Goal: Transaction & Acquisition: Purchase product/service

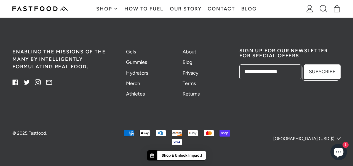
scroll to position [1452, 0]
click at [139, 75] on link "Hydrators" at bounding box center [137, 73] width 22 height 6
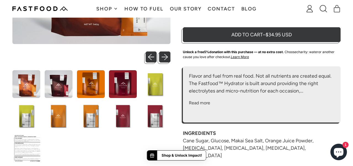
scroll to position [169, 0]
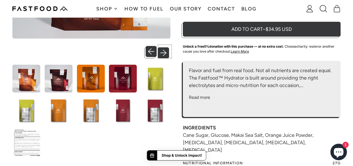
click at [167, 52] on button "Next slide" at bounding box center [164, 51] width 11 height 11
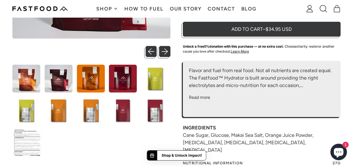
click at [30, 140] on img at bounding box center [26, 143] width 28 height 28
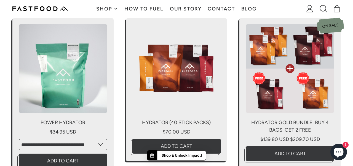
scroll to position [1278, 0]
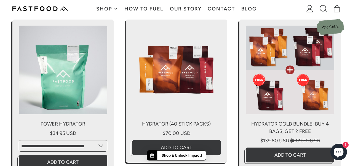
click at [73, 74] on link "Power Hydrator" at bounding box center [62, 99] width 101 height 158
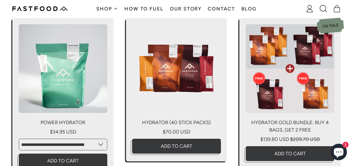
scroll to position [1279, 0]
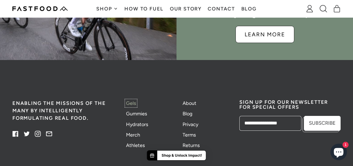
click at [132, 100] on link "Gels" at bounding box center [131, 103] width 10 height 6
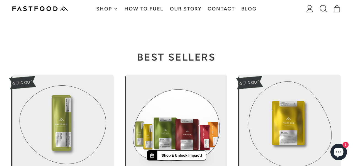
scroll to position [275, 0]
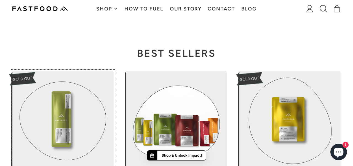
click at [79, 112] on link "Galacto-Gel™️" at bounding box center [62, 150] width 101 height 158
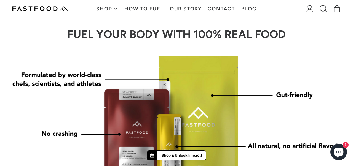
scroll to position [455, 0]
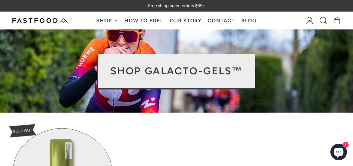
select select
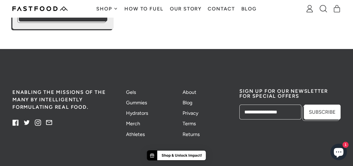
scroll to position [1201, 0]
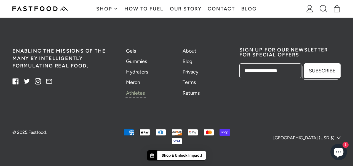
click at [128, 94] on link "Athletes" at bounding box center [135, 93] width 19 height 6
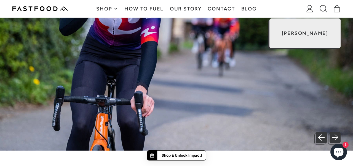
scroll to position [209, 0]
